Goal: Transaction & Acquisition: Purchase product/service

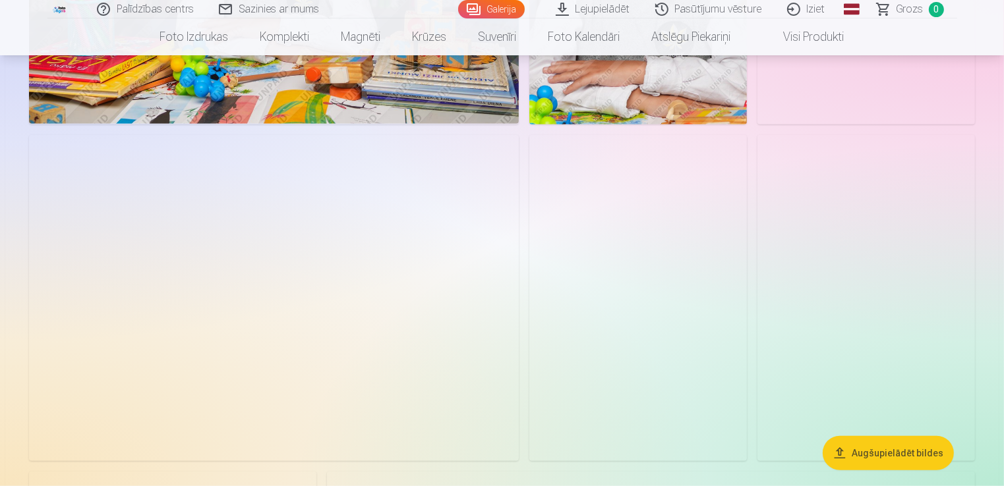
scroll to position [725, 0]
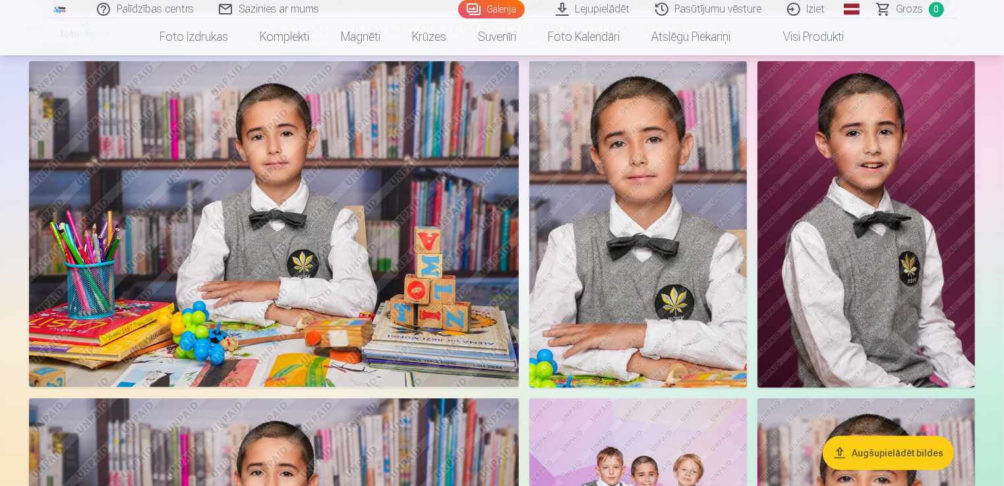
click at [268, 235] on img at bounding box center [274, 224] width 490 height 326
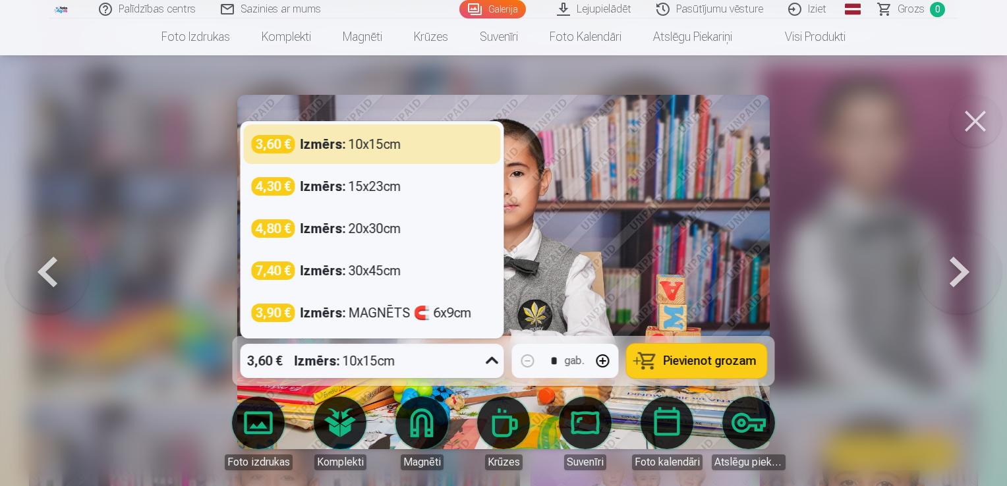
click at [490, 362] on icon at bounding box center [492, 361] width 21 height 21
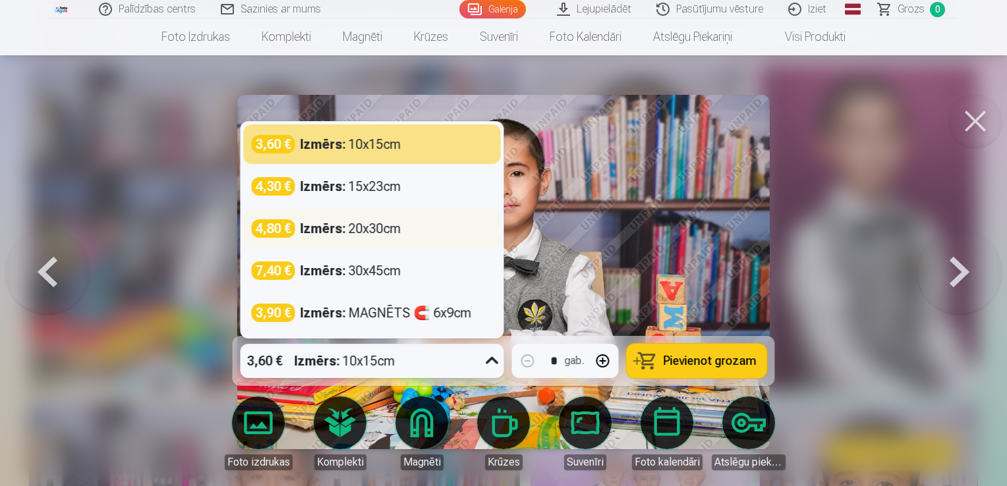
click at [273, 228] on div "4,80 €" at bounding box center [273, 228] width 43 height 18
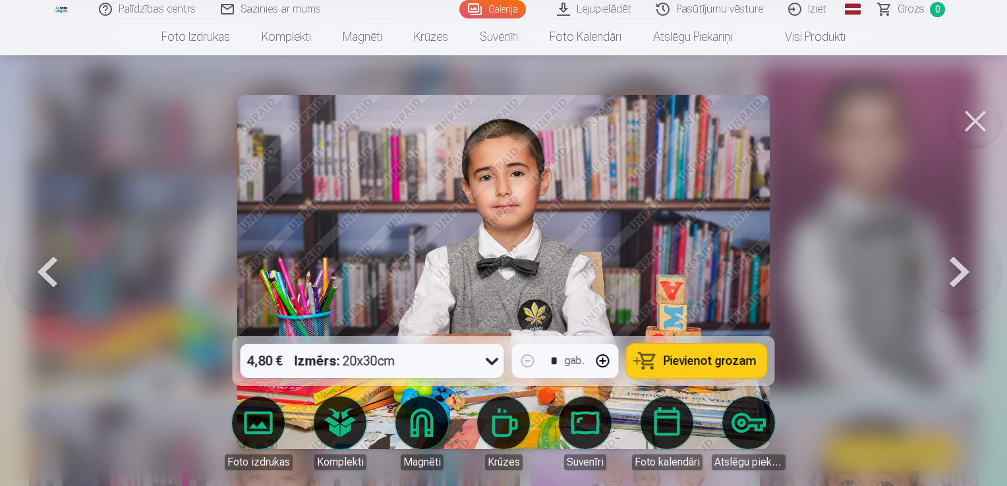
click at [669, 358] on span "Pievienot grozam" at bounding box center [710, 361] width 93 height 12
click at [961, 271] on button at bounding box center [959, 271] width 84 height 101
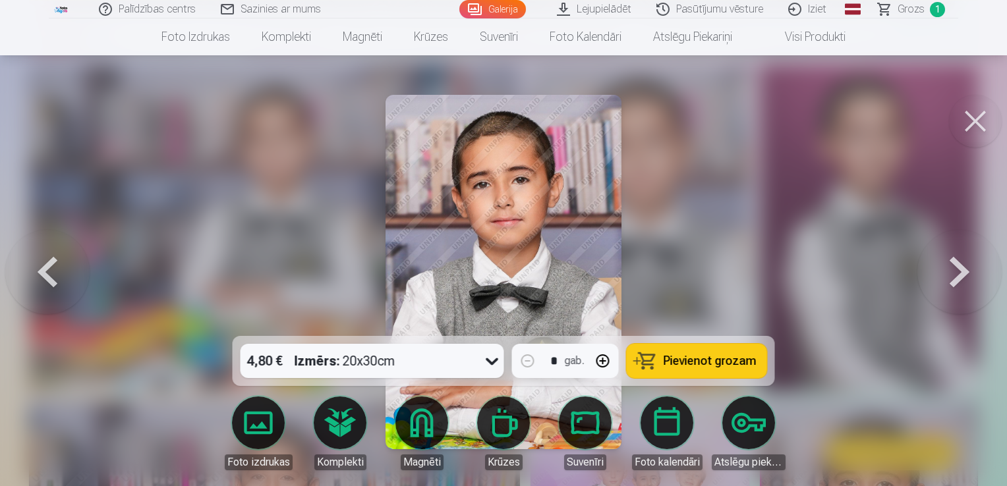
click at [966, 117] on button at bounding box center [975, 121] width 53 height 53
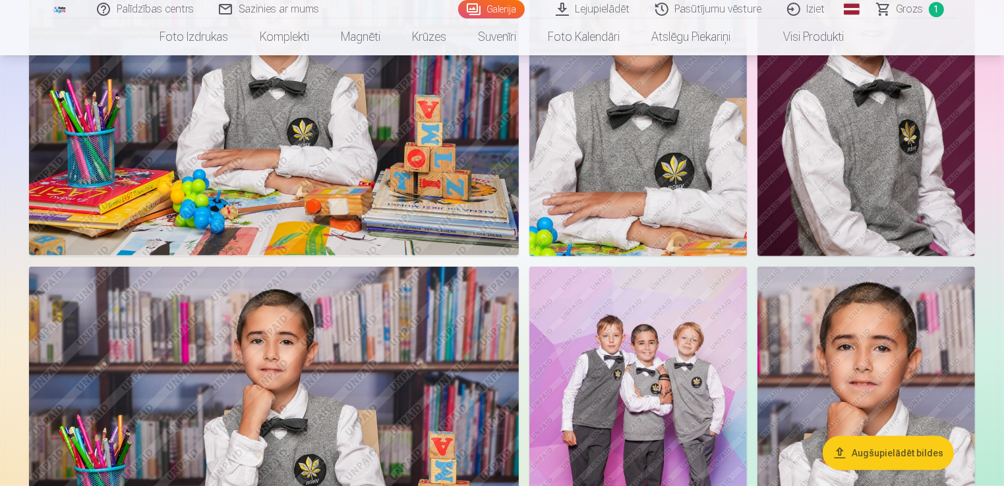
scroll to position [725, 0]
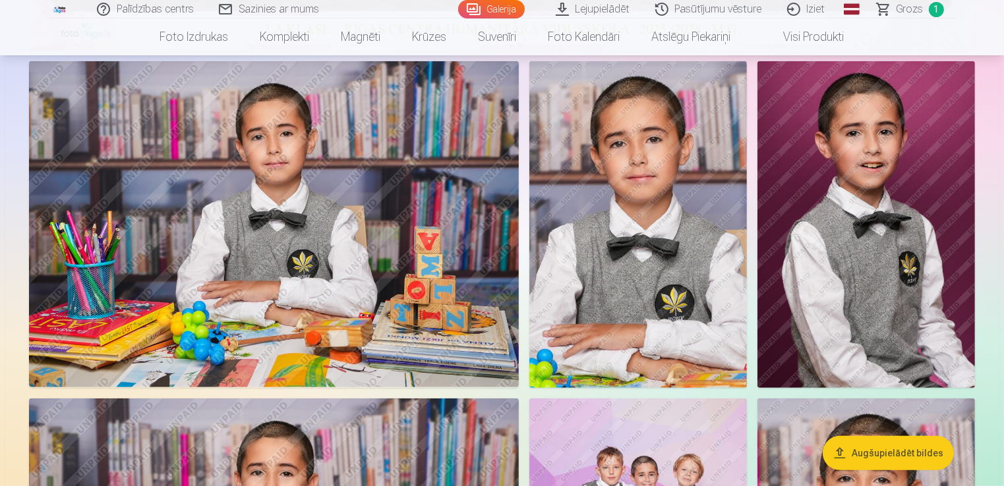
click at [868, 241] on img at bounding box center [865, 224] width 217 height 326
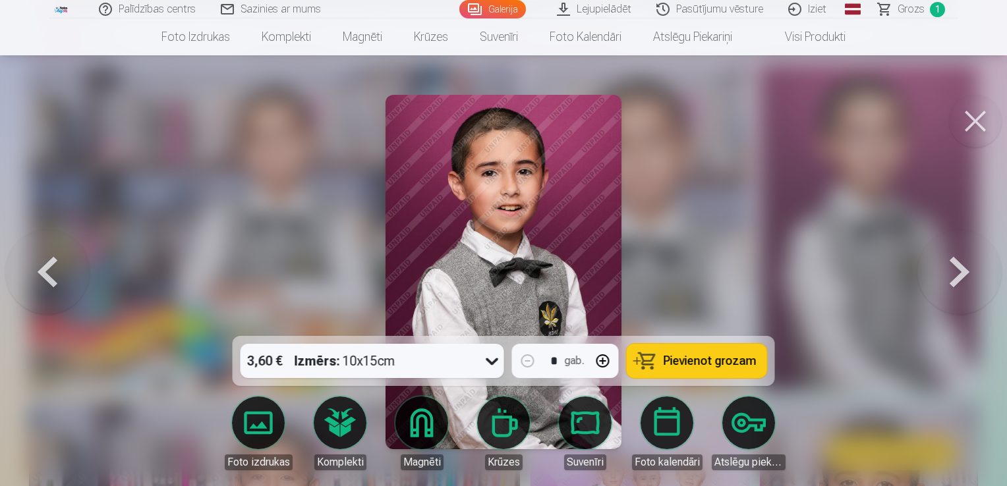
click at [683, 360] on span "Pievienot grozam" at bounding box center [710, 361] width 93 height 12
click at [958, 269] on button at bounding box center [959, 271] width 84 height 101
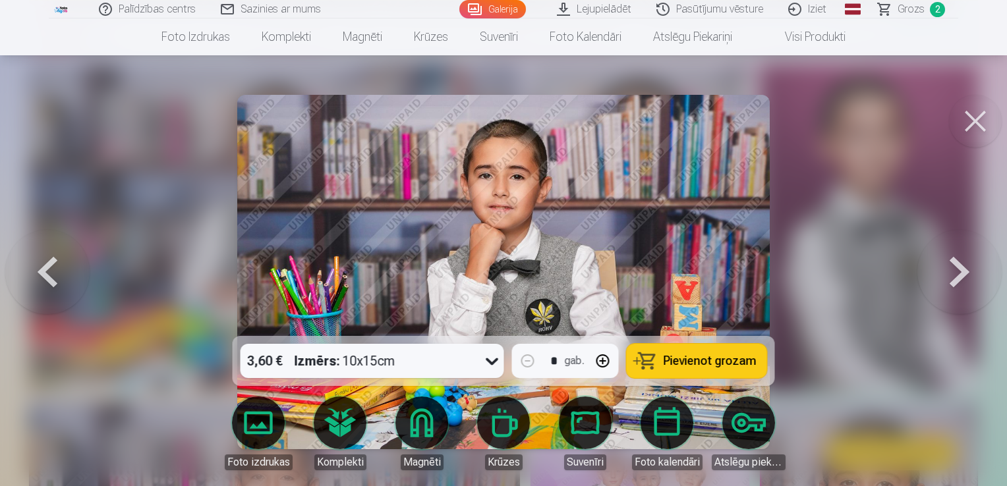
click at [971, 115] on button at bounding box center [975, 121] width 53 height 53
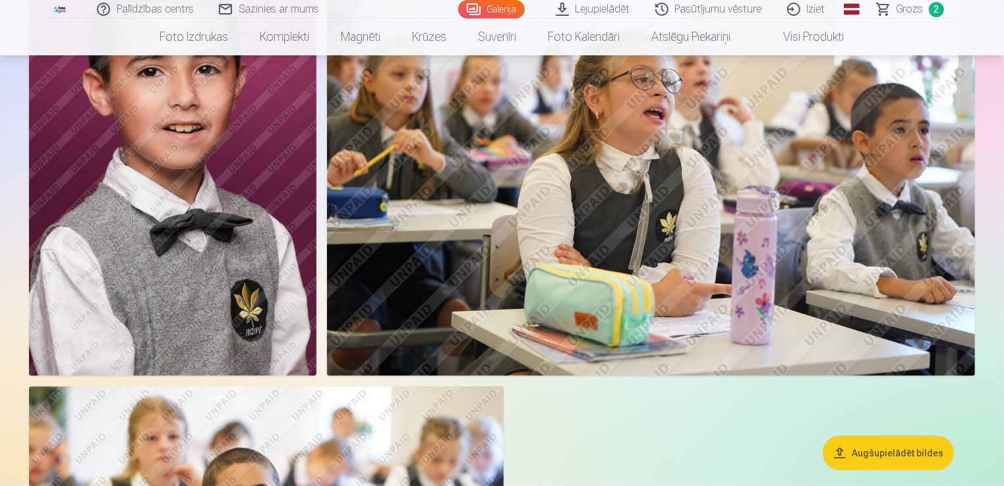
scroll to position [1450, 0]
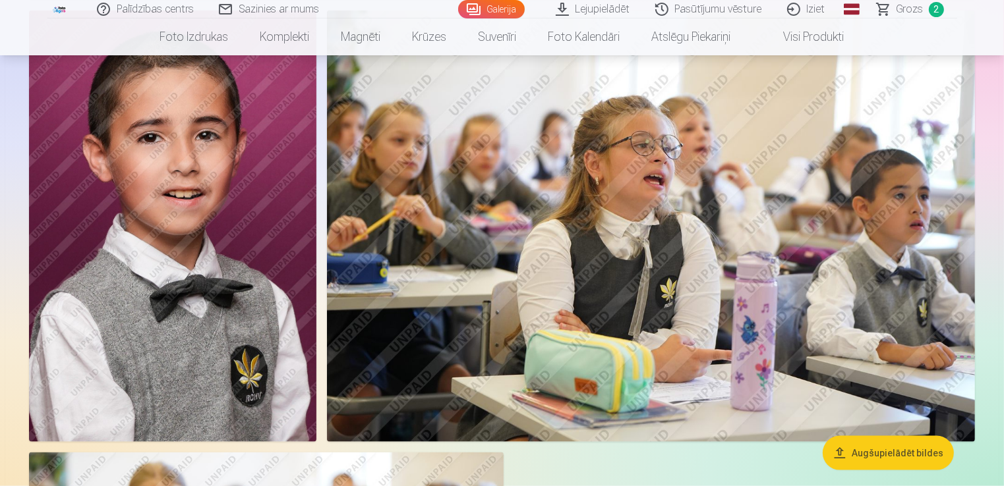
click at [662, 287] on img at bounding box center [651, 227] width 648 height 432
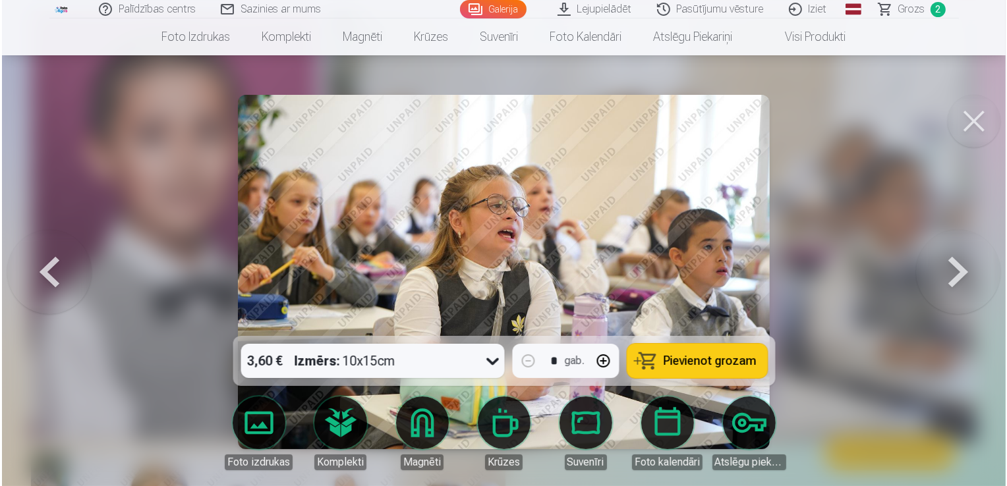
scroll to position [1453, 0]
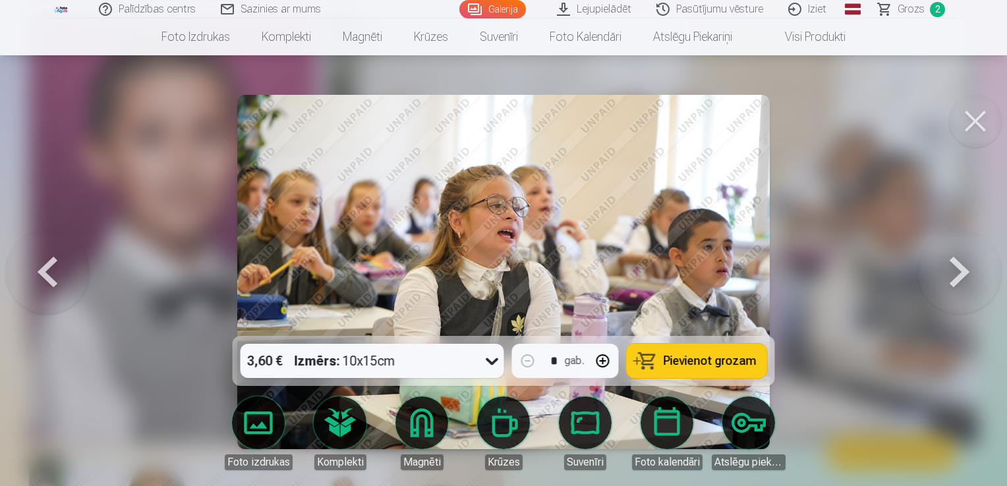
click at [957, 268] on button at bounding box center [959, 271] width 84 height 101
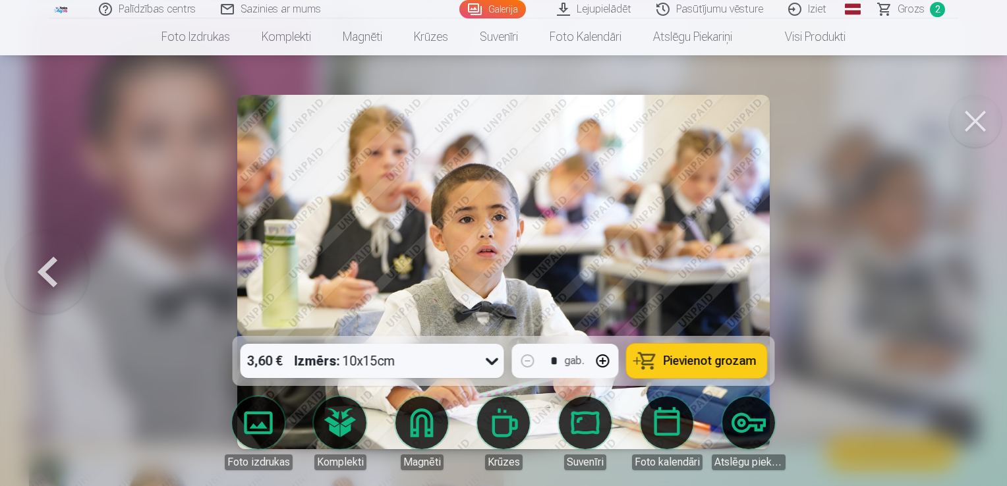
click at [971, 113] on button at bounding box center [975, 121] width 53 height 53
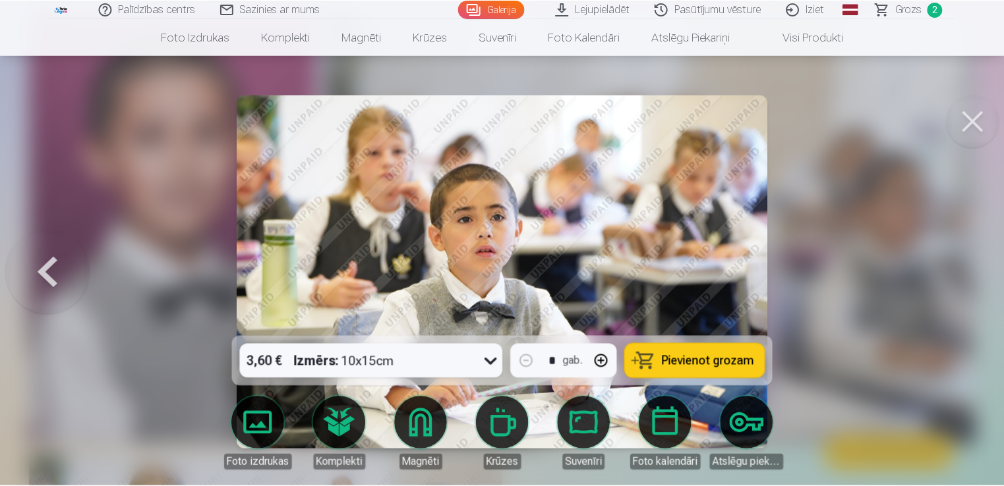
scroll to position [1450, 0]
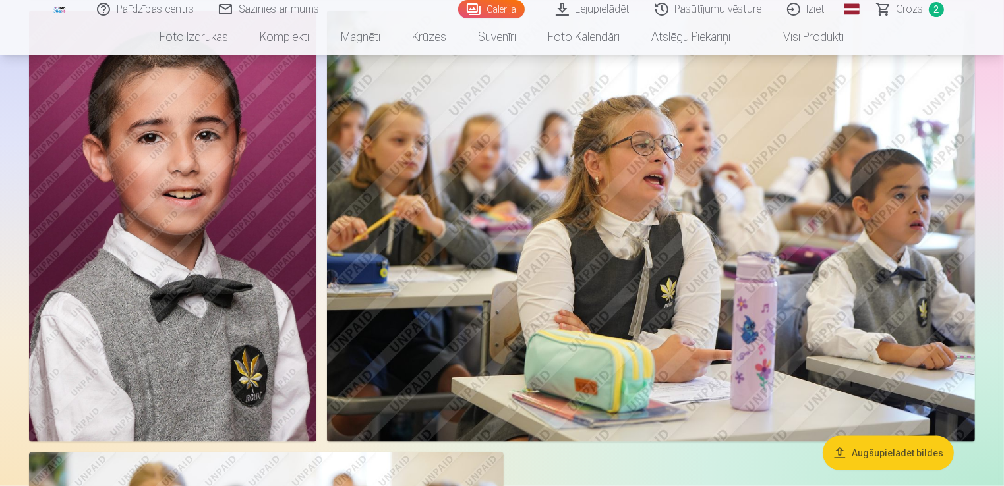
click at [751, 241] on img at bounding box center [651, 227] width 648 height 432
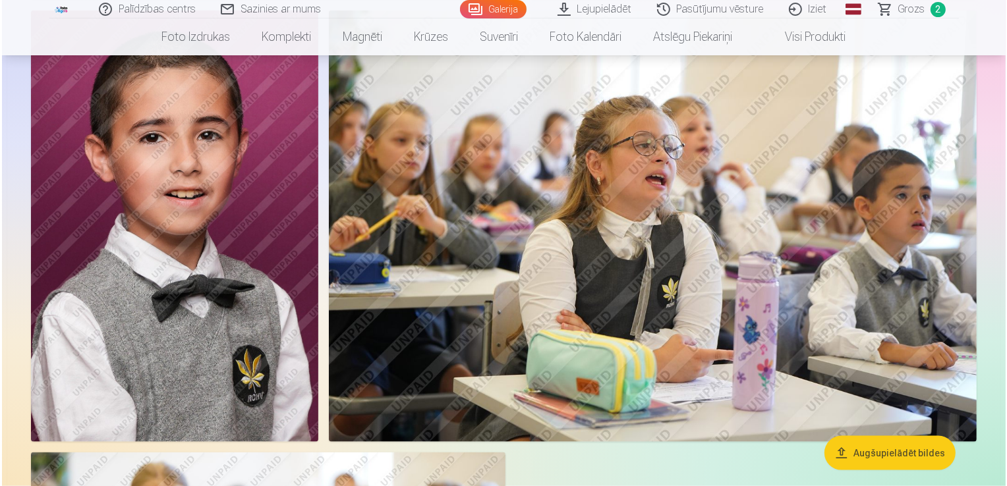
scroll to position [1453, 0]
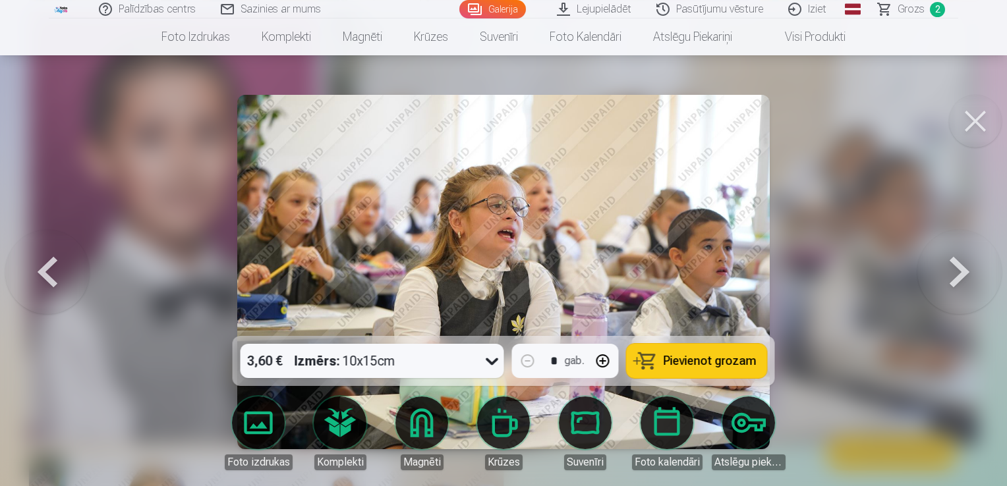
click at [691, 357] on span "Pievienot grozam" at bounding box center [710, 361] width 93 height 12
click at [973, 121] on button at bounding box center [975, 121] width 53 height 53
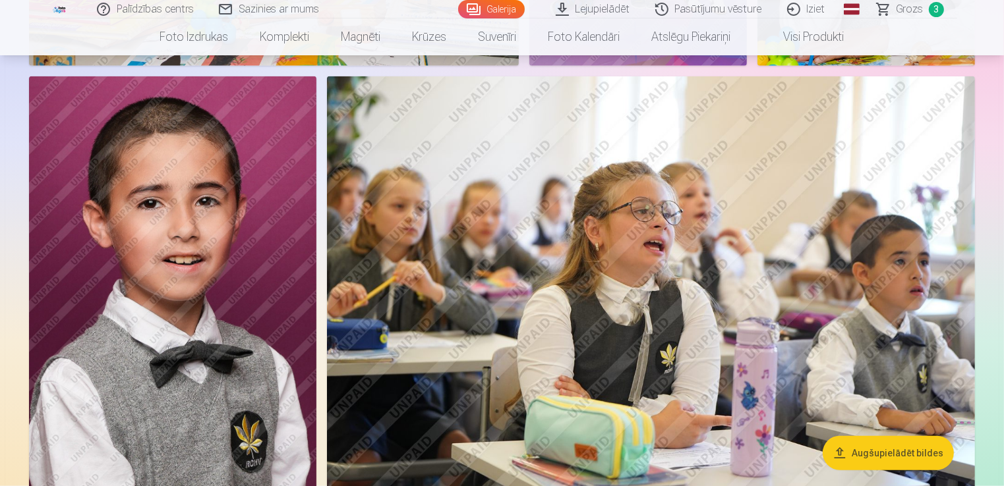
scroll to position [1713, 0]
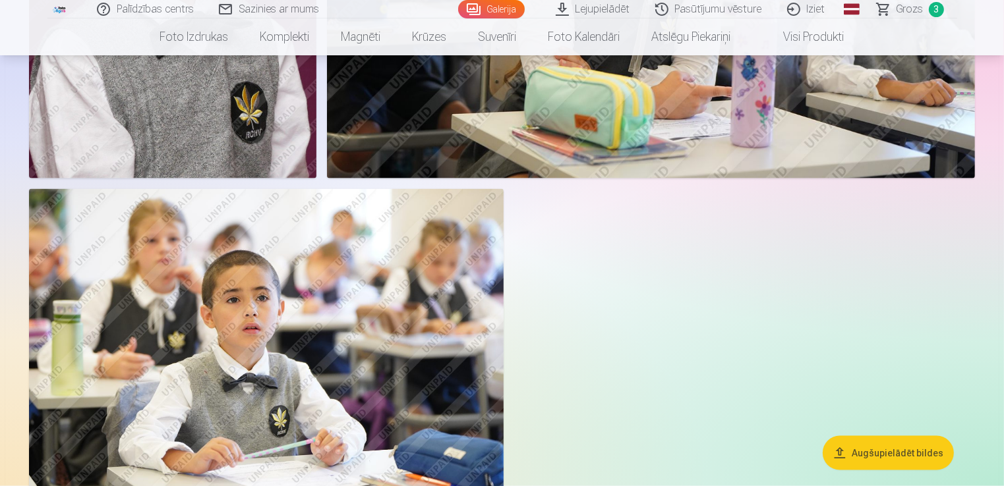
click at [292, 339] on img at bounding box center [266, 347] width 474 height 316
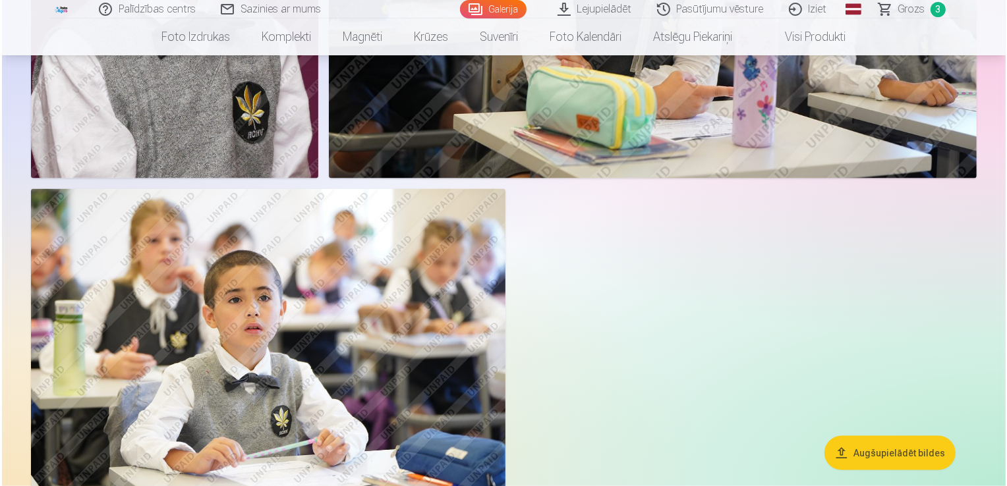
scroll to position [1717, 0]
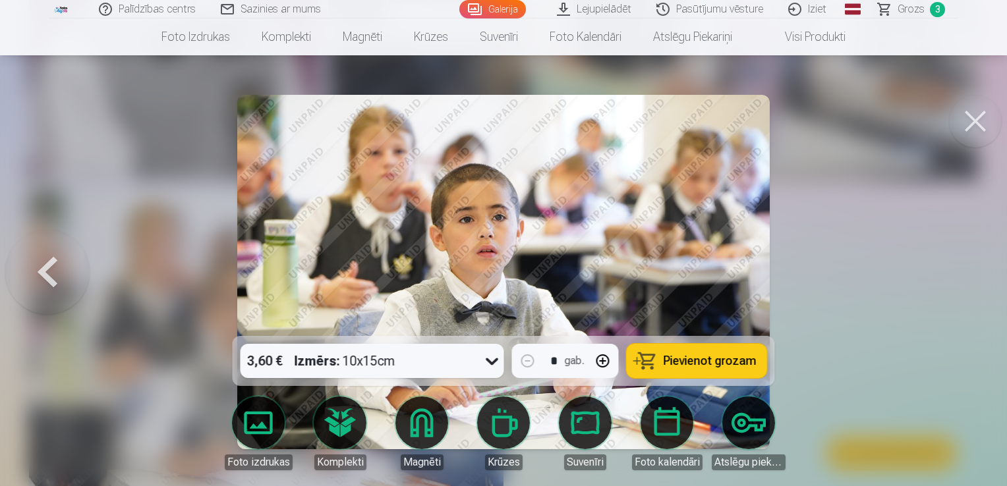
click at [701, 362] on span "Pievienot grozam" at bounding box center [710, 361] width 93 height 12
click at [905, 10] on span "Grozs" at bounding box center [910, 9] width 27 height 16
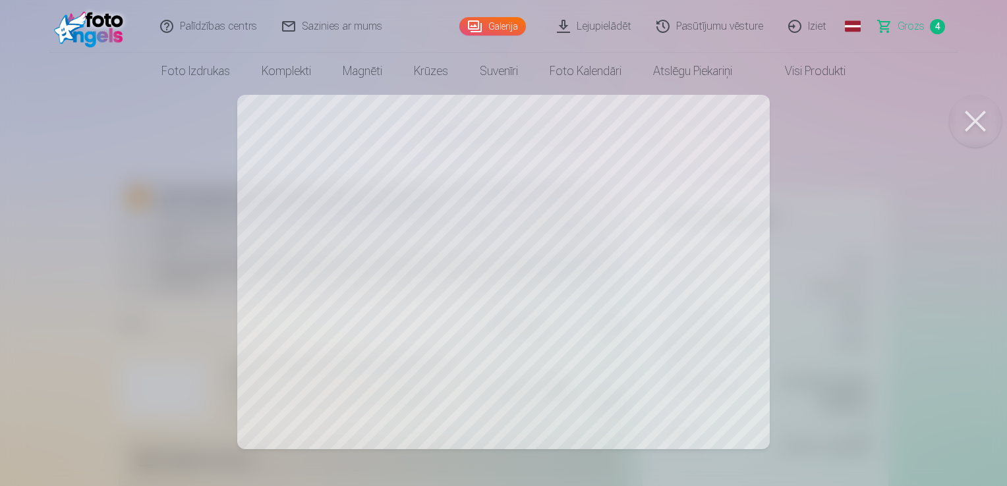
scroll to position [1717, 0]
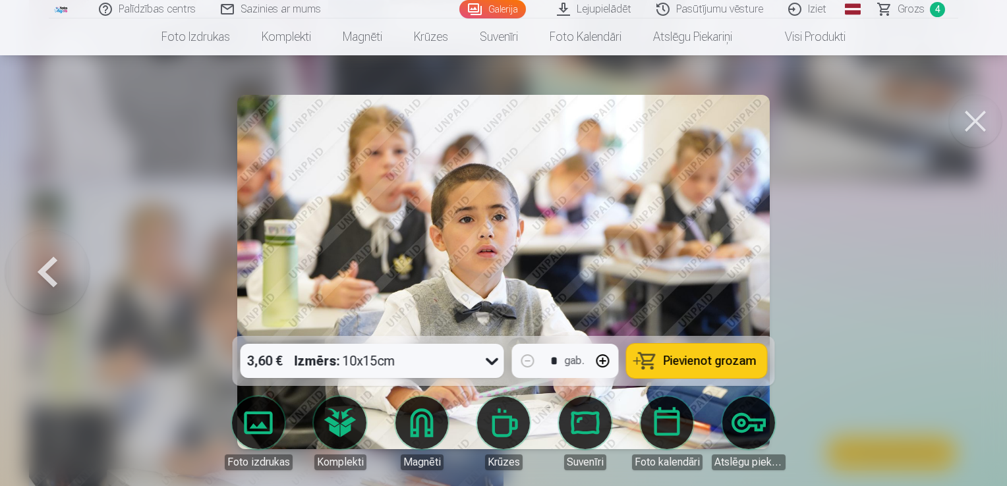
click at [936, 8] on span "4" at bounding box center [937, 9] width 15 height 15
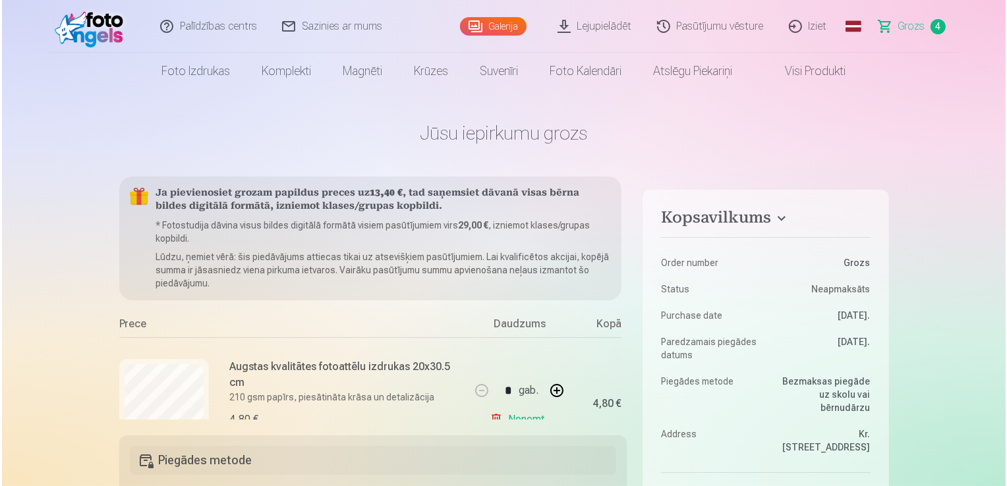
scroll to position [1717, 0]
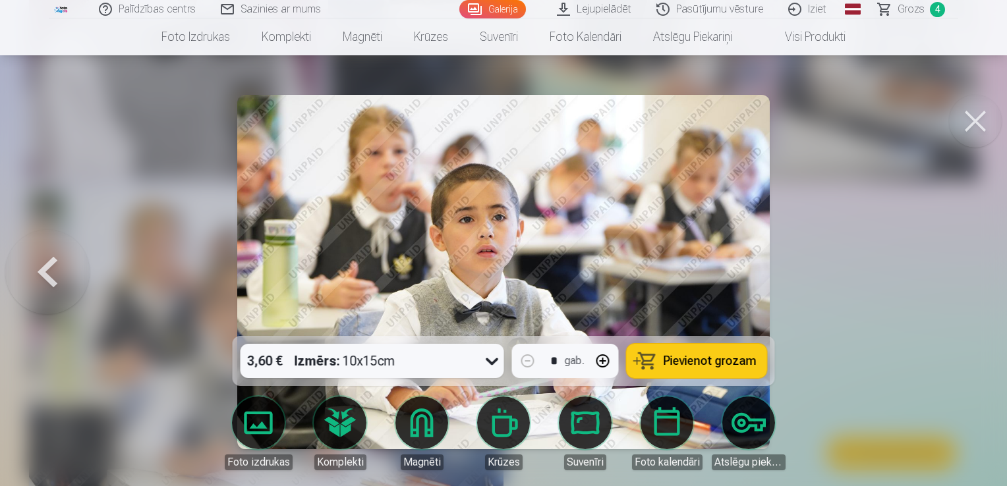
click at [976, 120] on button at bounding box center [975, 121] width 53 height 53
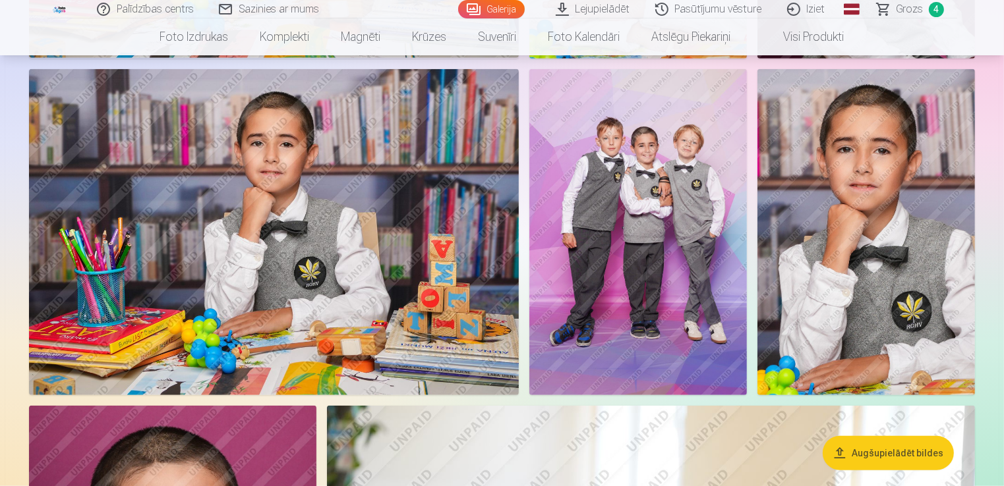
scroll to position [988, 0]
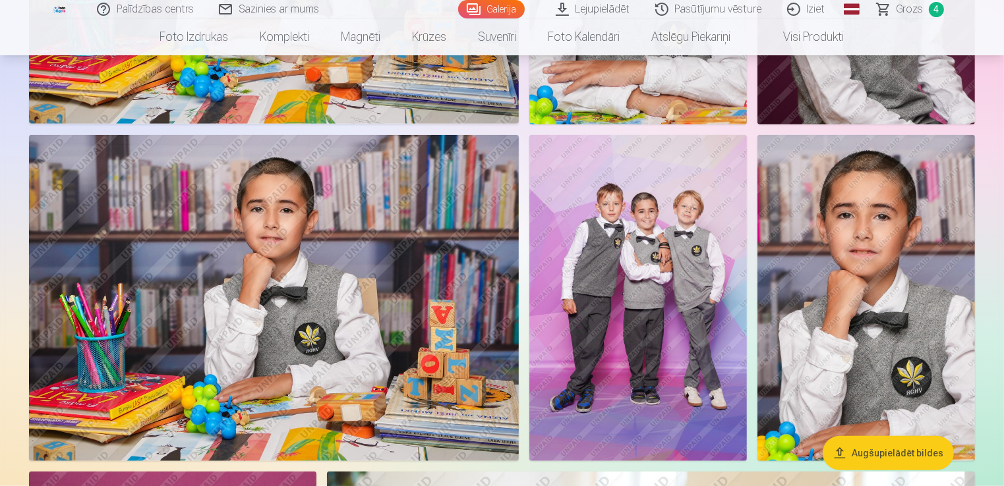
click at [644, 239] on img at bounding box center [637, 298] width 217 height 326
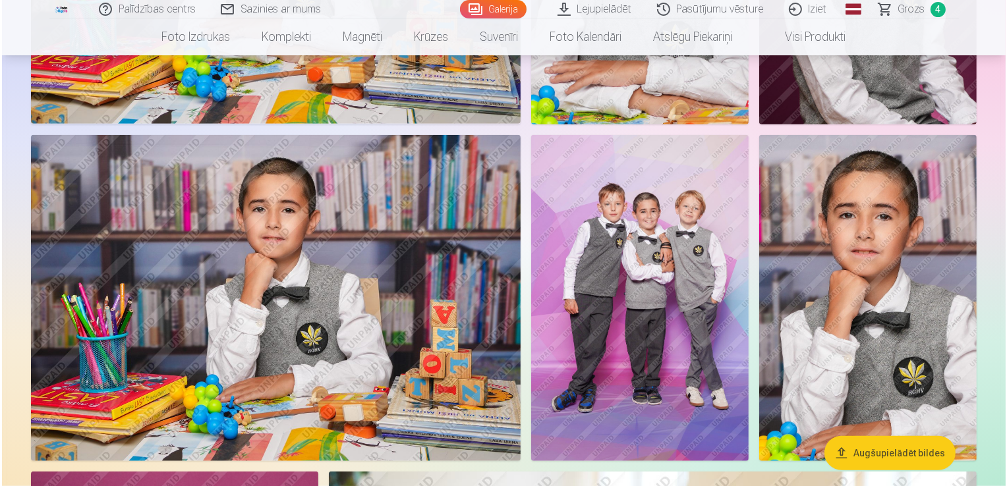
scroll to position [990, 0]
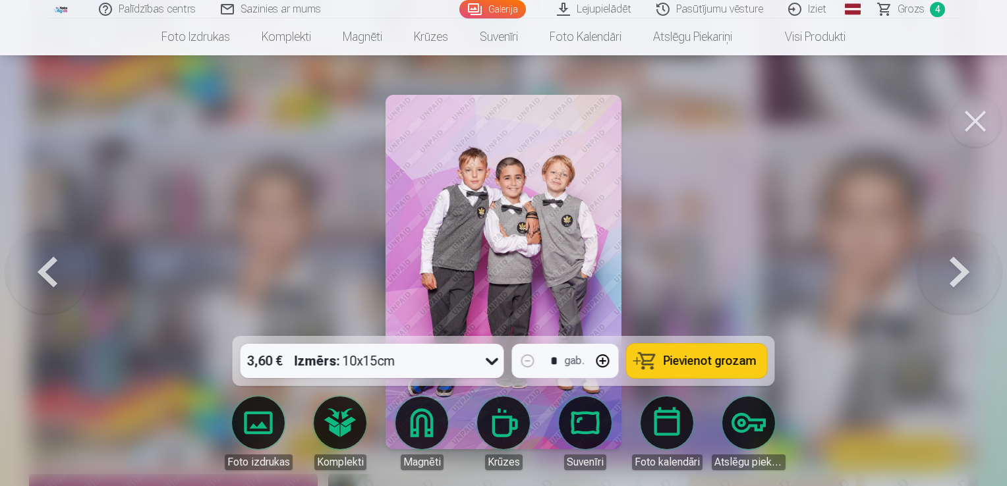
click at [697, 363] on span "Pievienot grozam" at bounding box center [710, 361] width 93 height 12
click at [910, 8] on span "Grozs" at bounding box center [910, 9] width 27 height 16
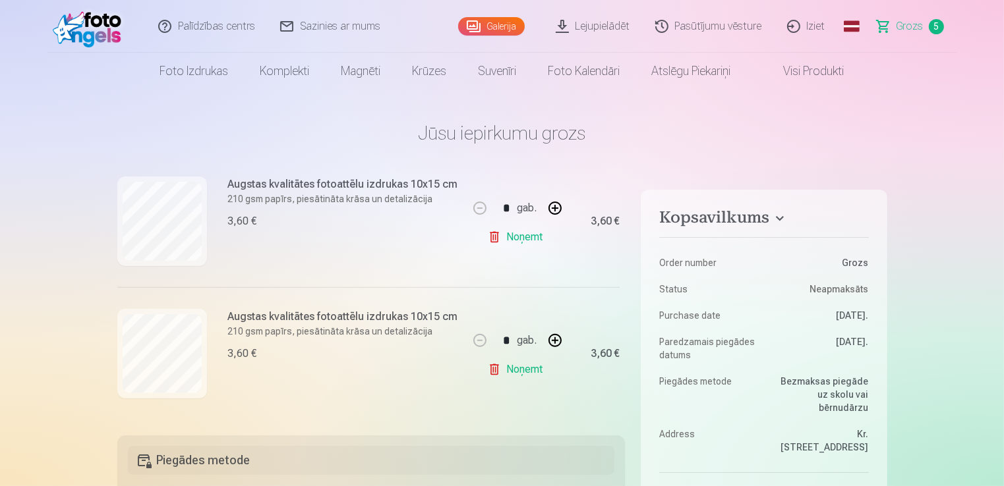
click at [851, 30] on link "Global" at bounding box center [851, 26] width 26 height 53
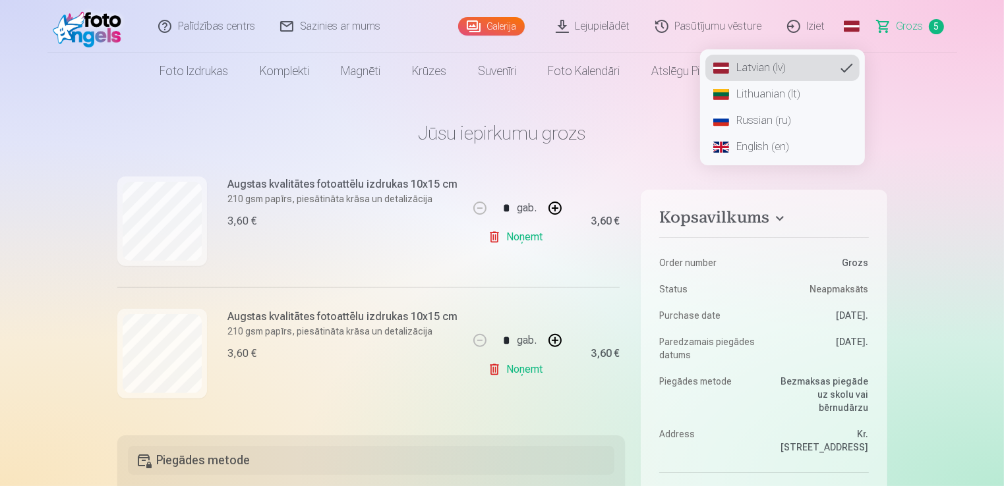
click at [748, 117] on link "Russian (ru)" at bounding box center [782, 120] width 154 height 26
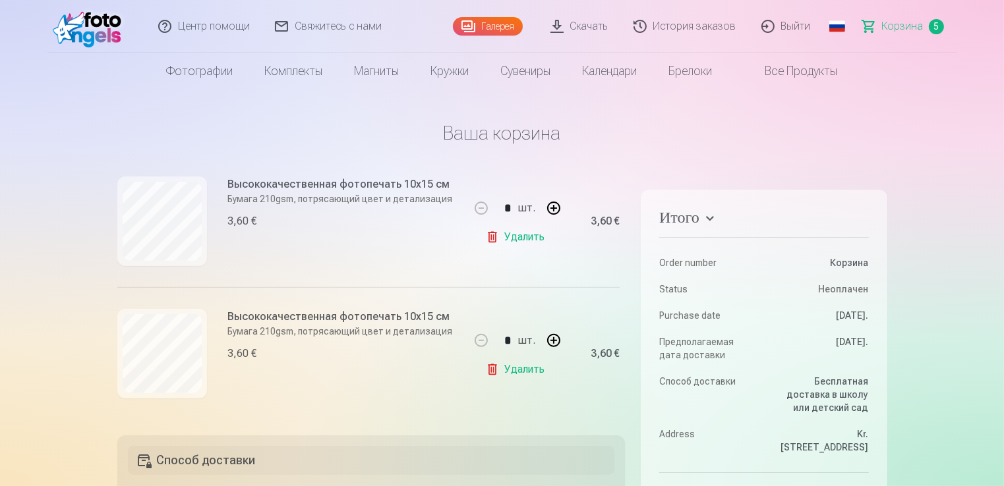
scroll to position [66, 0]
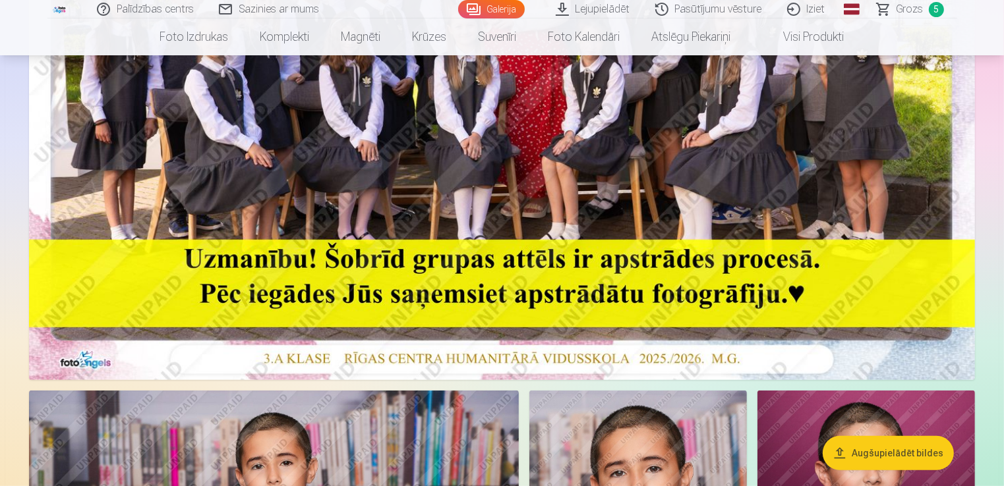
scroll to position [593, 0]
